Goal: Task Accomplishment & Management: Complete application form

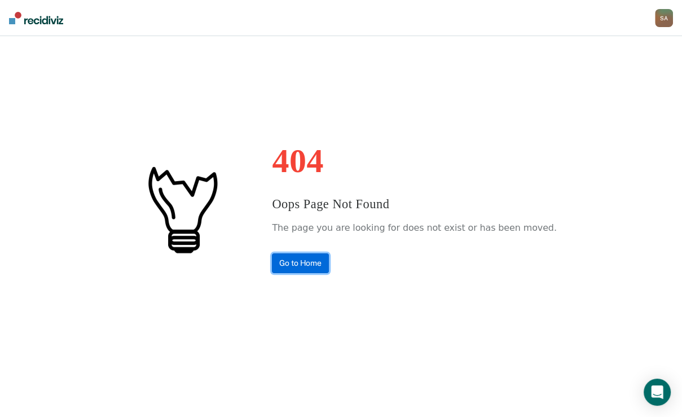
click at [311, 268] on link "Go to Home" at bounding box center [300, 263] width 57 height 20
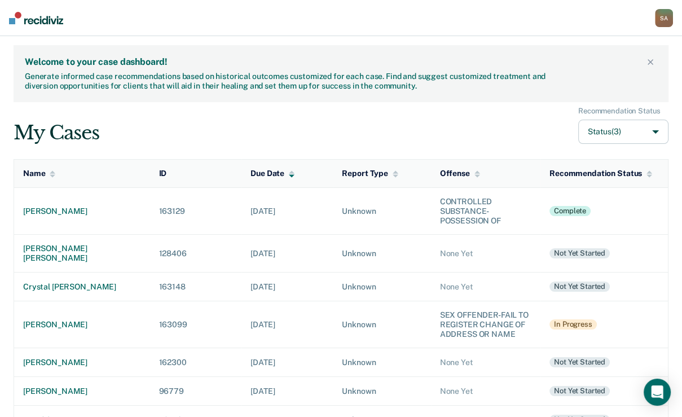
scroll to position [45, 0]
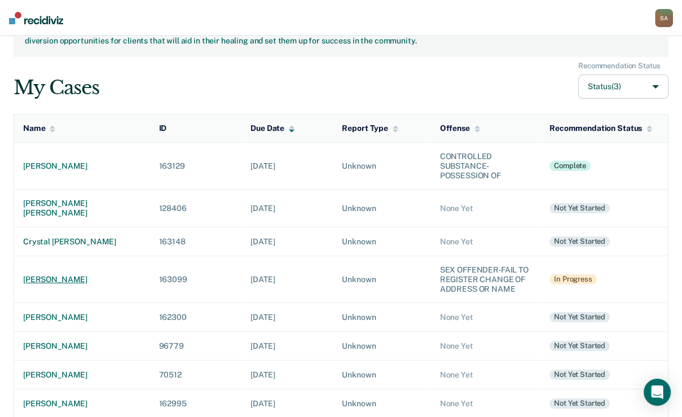
click at [27, 284] on div "[PERSON_NAME]" at bounding box center [81, 280] width 117 height 10
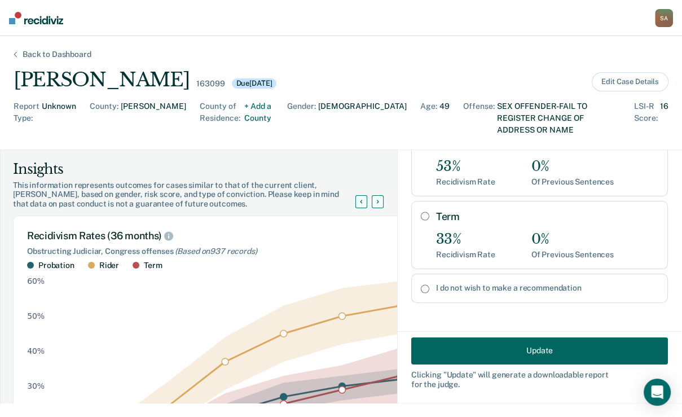
scroll to position [252, 0]
click at [555, 354] on button "Update" at bounding box center [539, 350] width 257 height 27
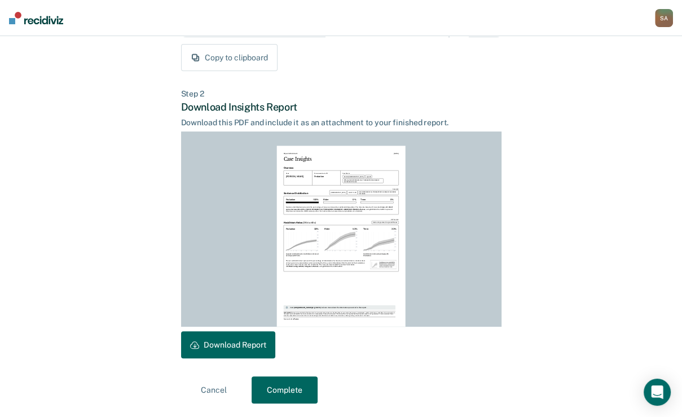
scroll to position [294, 0]
click at [280, 388] on button "Complete" at bounding box center [285, 389] width 66 height 27
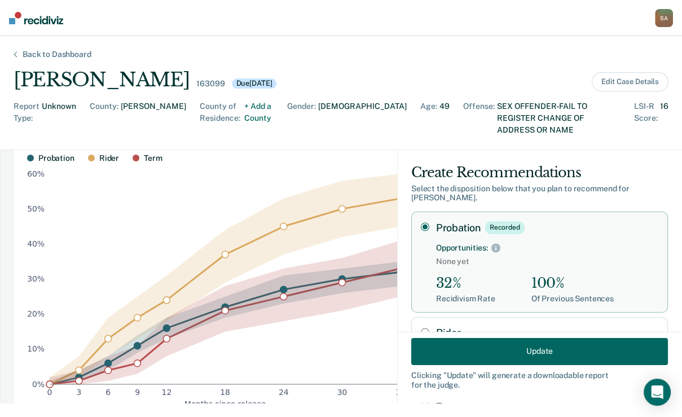
scroll to position [0, 0]
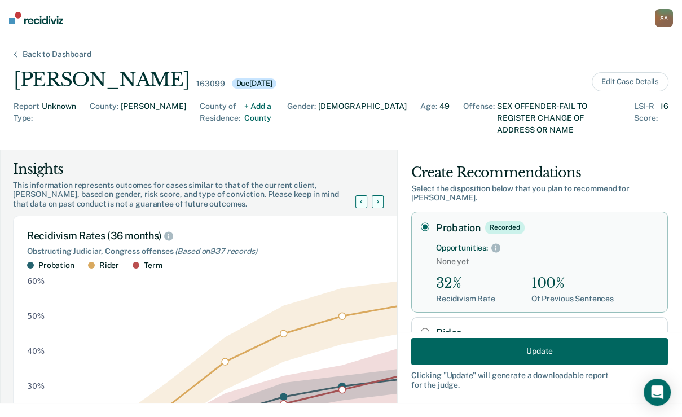
click at [535, 351] on button "Update" at bounding box center [539, 350] width 257 height 27
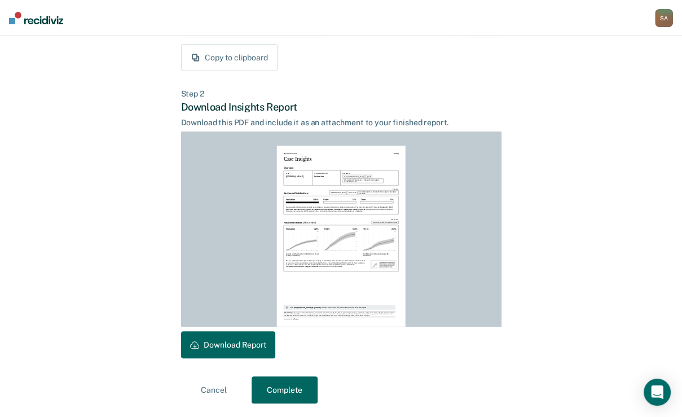
scroll to position [294, 0]
click at [239, 343] on button "Download Report" at bounding box center [228, 344] width 94 height 27
